Goal: Communication & Community: Share content

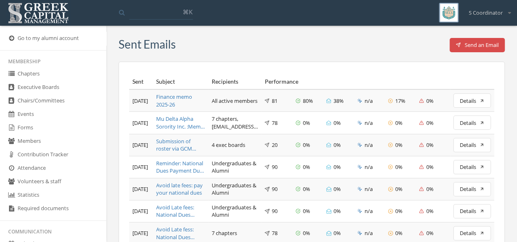
click at [459, 45] on button "Send an Email" at bounding box center [478, 45] width 56 height 14
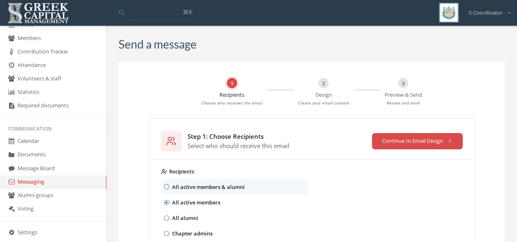
scroll to position [111, 0]
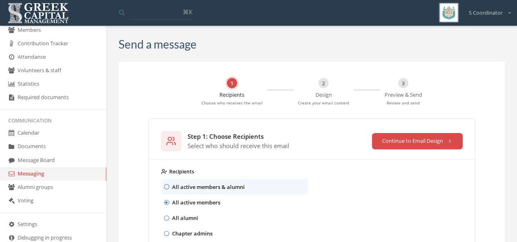
click at [22, 173] on link "Messaging" at bounding box center [53, 174] width 106 height 13
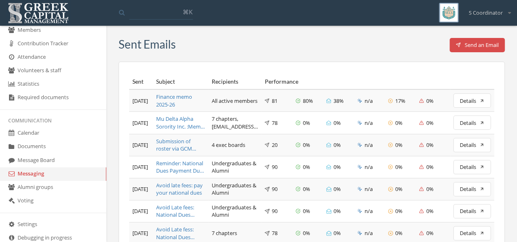
click at [469, 43] on button "Send an Email" at bounding box center [478, 45] width 56 height 14
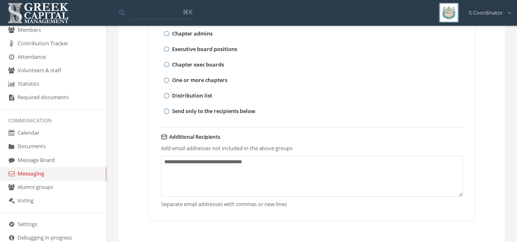
scroll to position [212, 0]
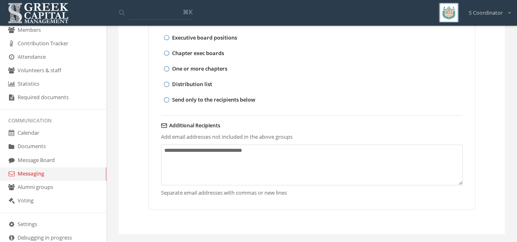
click at [183, 160] on textarea "Additional Recipients" at bounding box center [312, 165] width 302 height 41
drag, startPoint x: 183, startPoint y: 160, endPoint x: 312, endPoint y: 201, distance: 134.8
click at [312, 201] on div "Recipients All active members & alumni All active members All alumni Chapter ad…" at bounding box center [312, 79] width 326 height 262
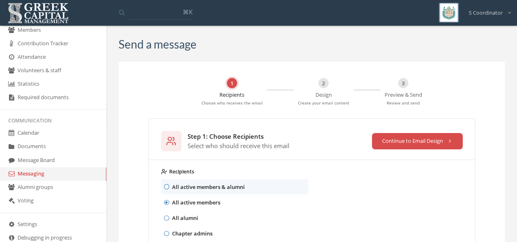
click at [415, 143] on button "Continue to Email Design" at bounding box center [417, 141] width 91 height 16
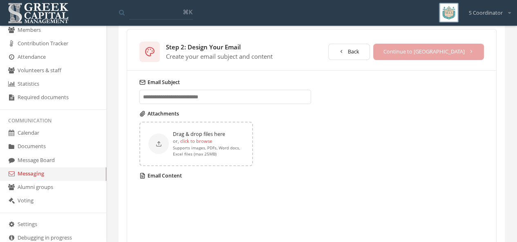
scroll to position [98, 0]
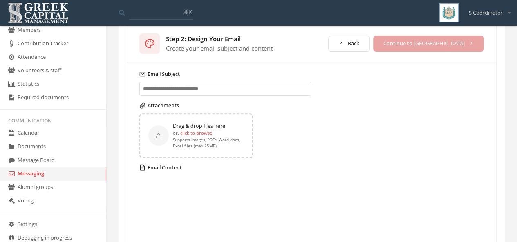
click at [160, 169] on label "Email Content" at bounding box center [311, 167] width 345 height 7
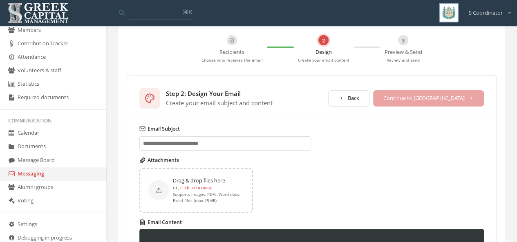
scroll to position [38, 0]
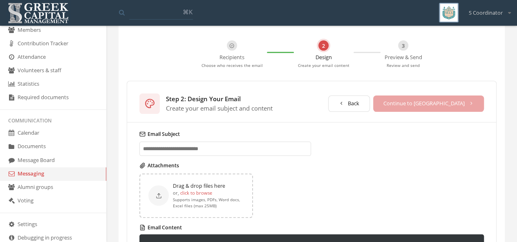
click at [169, 148] on input "Email Subject" at bounding box center [225, 149] width 172 height 14
paste input "**********"
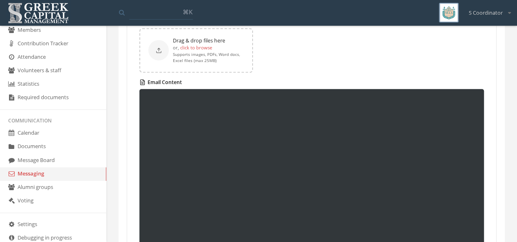
scroll to position [187, 0]
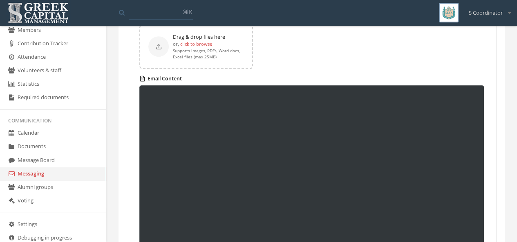
type input "**********"
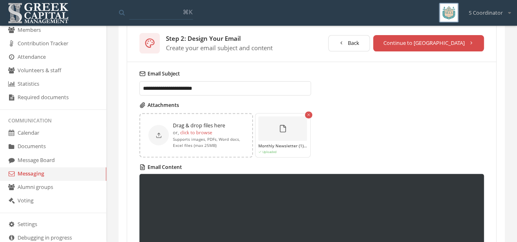
scroll to position [99, 0]
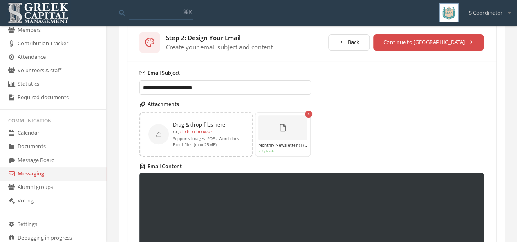
click at [421, 44] on button "Continue to [GEOGRAPHIC_DATA]" at bounding box center [428, 42] width 111 height 16
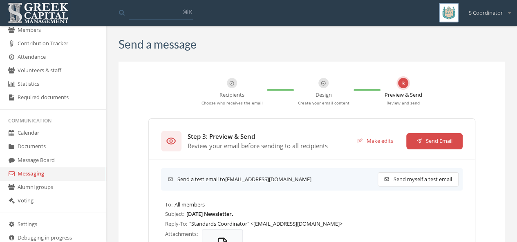
scroll to position [29, 0]
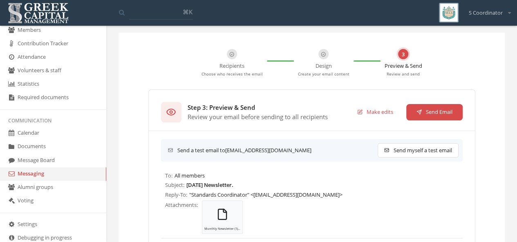
click at [322, 62] on p "Design" at bounding box center [324, 64] width 16 height 11
click at [367, 111] on button "Make edits" at bounding box center [375, 112] width 56 height 16
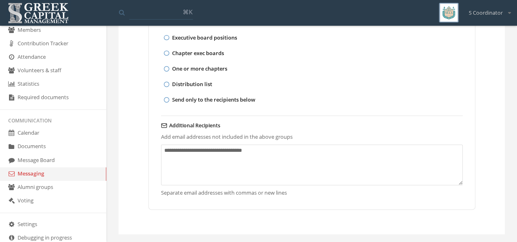
scroll to position [0, 0]
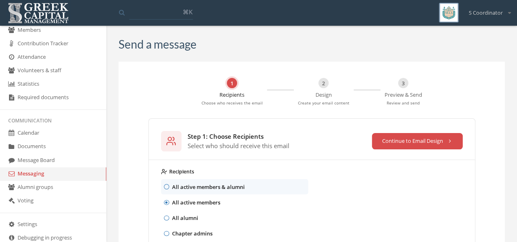
click at [408, 142] on button "Continue to Email Design" at bounding box center [417, 141] width 91 height 16
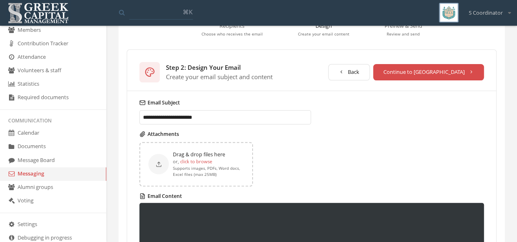
scroll to position [72, 0]
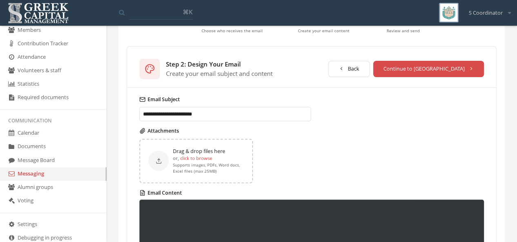
click at [186, 161] on label "click to browse" at bounding box center [196, 158] width 32 height 7
click at [0, 0] on input "click to browse" at bounding box center [0, 0] width 0 height 0
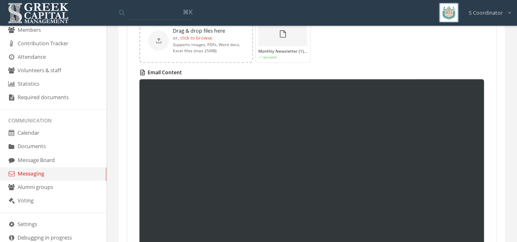
scroll to position [0, 0]
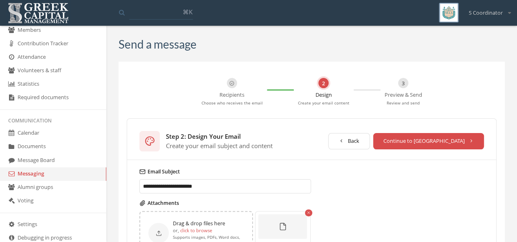
click at [444, 135] on button "Continue to [GEOGRAPHIC_DATA]" at bounding box center [428, 141] width 111 height 16
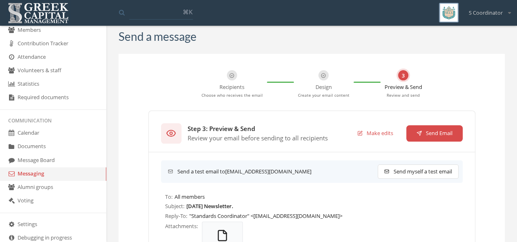
scroll to position [7, 0]
click at [434, 143] on div "Step 3: Preview & Send Review your email before sending to all recipients Make …" at bounding box center [312, 134] width 302 height 20
click at [424, 133] on button "Send Email" at bounding box center [434, 134] width 56 height 16
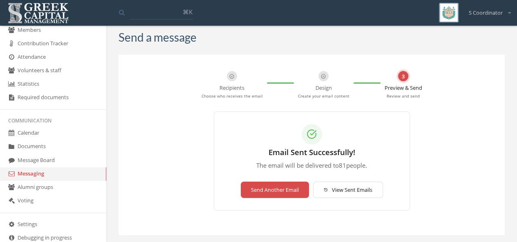
click at [357, 190] on button "View Sent Emails" at bounding box center [348, 190] width 70 height 16
